Goal: Information Seeking & Learning: Learn about a topic

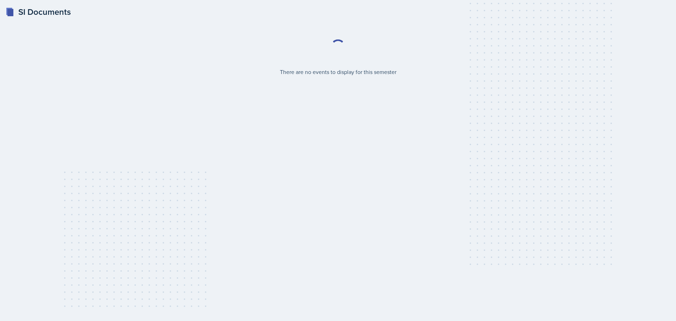
select select "2bed604d-1099-4043-b1bc-2365e8740244"
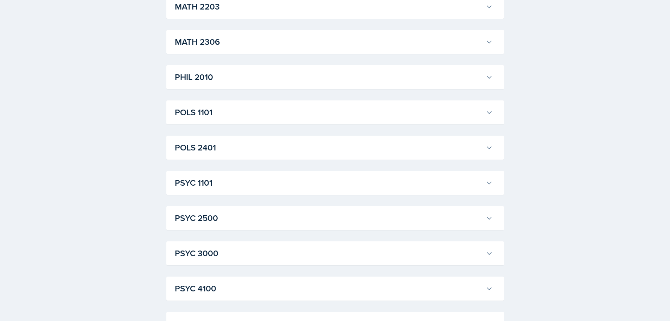
scroll to position [880, 0]
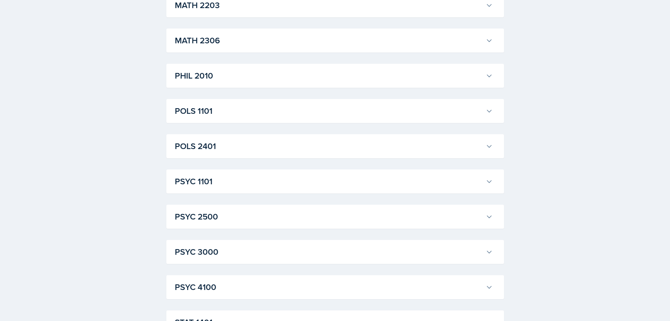
click at [342, 215] on h3 "PSYC 2500" at bounding box center [329, 216] width 308 height 13
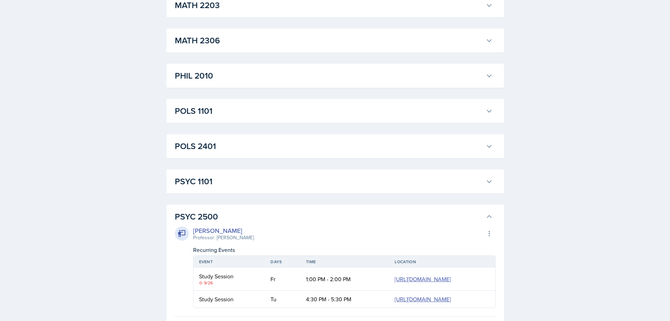
click at [342, 215] on h3 "PSYC 2500" at bounding box center [329, 216] width 308 height 13
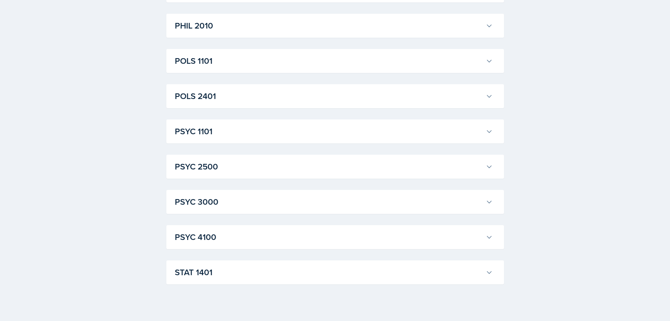
scroll to position [938, 0]
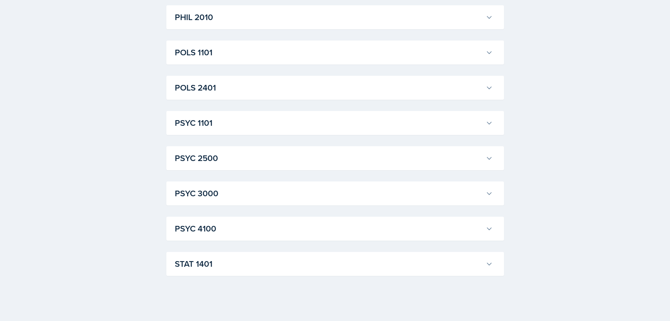
click at [262, 150] on div "PSYC 2500 [PERSON_NAME] Professor: [PERSON_NAME] Export to Google Calendar Recu…" at bounding box center [335, 158] width 338 height 24
click at [262, 157] on h3 "PSYC 2500" at bounding box center [329, 158] width 308 height 13
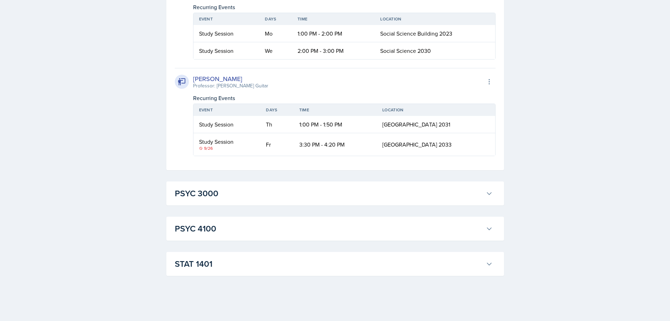
scroll to position [1269, 0]
click at [279, 235] on button "PSYC 4100" at bounding box center [334, 228] width 321 height 15
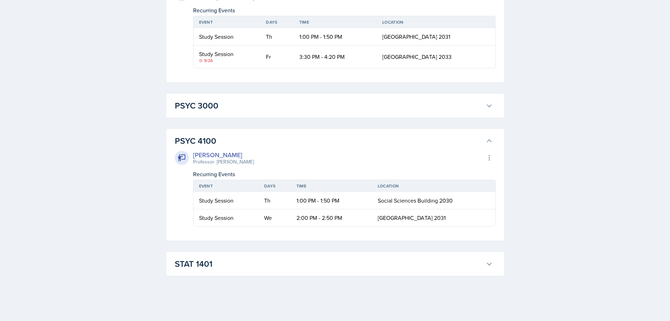
scroll to position [1357, 0]
click at [491, 133] on button "PSYC 4100" at bounding box center [334, 140] width 321 height 15
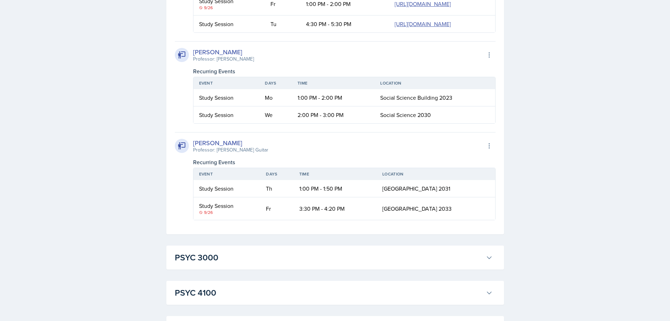
scroll to position [1128, 0]
